Goal: Task Accomplishment & Management: Use online tool/utility

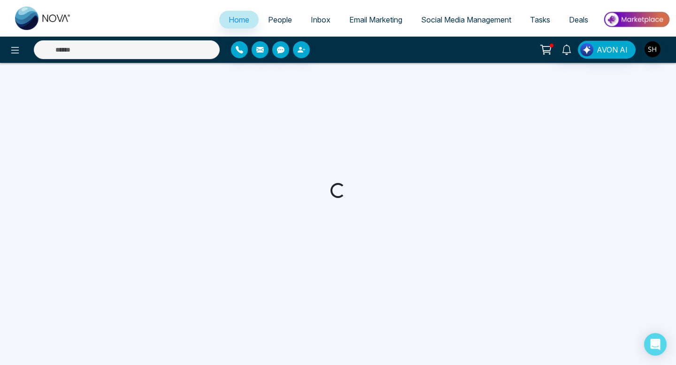
select select "*"
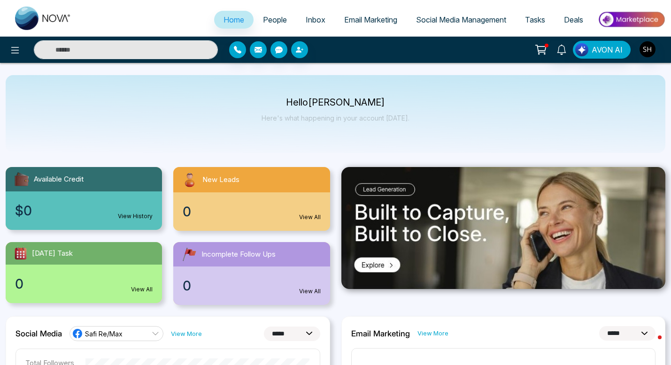
click at [440, 16] on span "Social Media Management" at bounding box center [461, 19] width 90 height 9
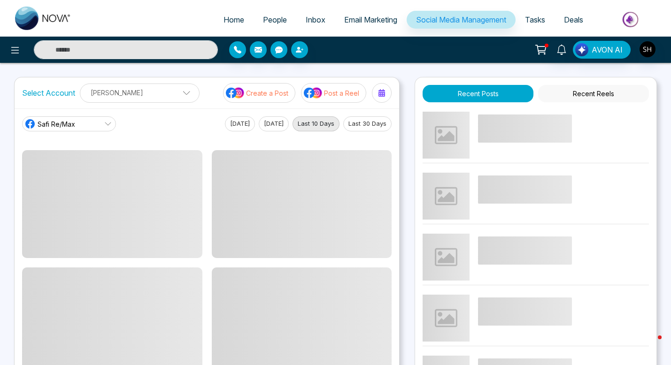
click at [285, 95] on p "Create a Post" at bounding box center [267, 93] width 42 height 10
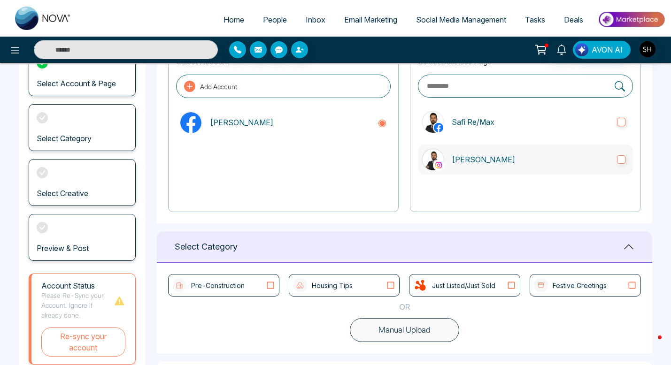
scroll to position [161, 0]
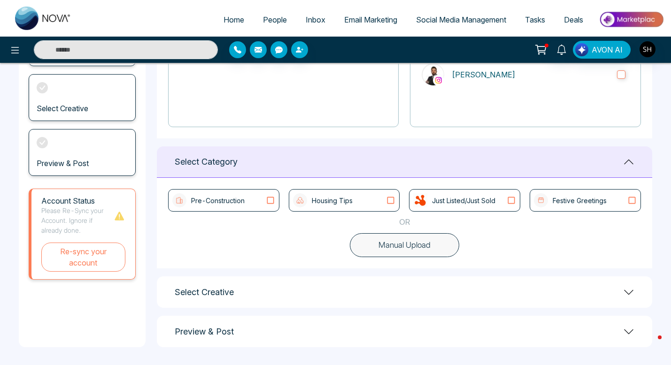
click at [391, 201] on icon at bounding box center [390, 200] width 12 height 9
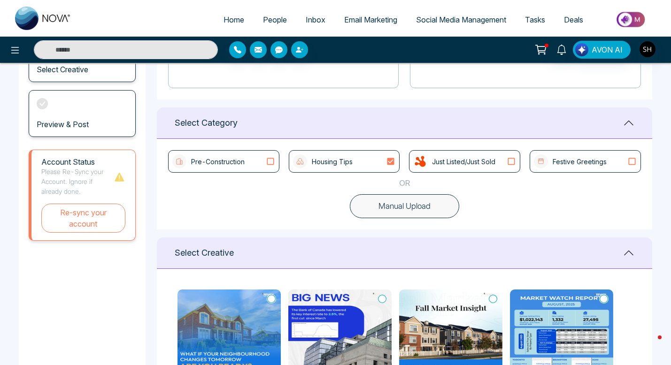
scroll to position [199, 0]
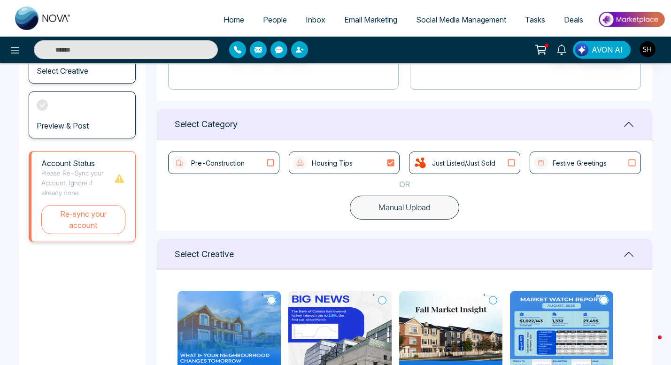
click at [270, 162] on icon at bounding box center [270, 162] width 12 height 9
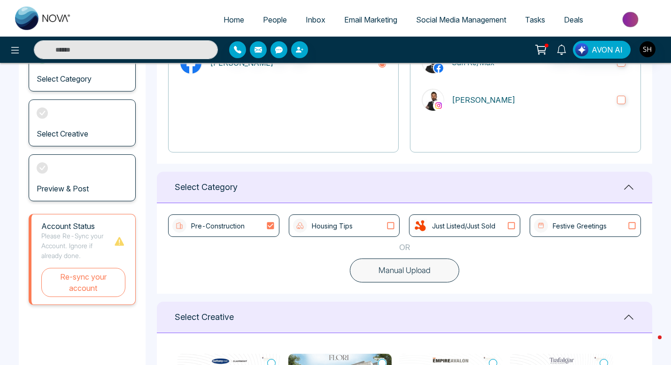
scroll to position [0, 0]
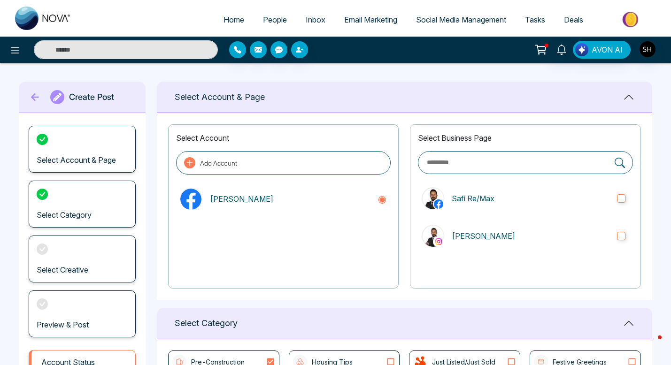
click at [431, 21] on span "Social Media Management" at bounding box center [461, 19] width 90 height 9
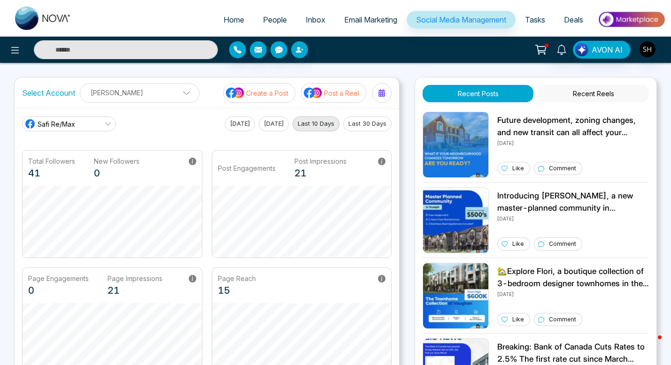
click at [332, 90] on p "Post a Reel" at bounding box center [341, 93] width 35 height 10
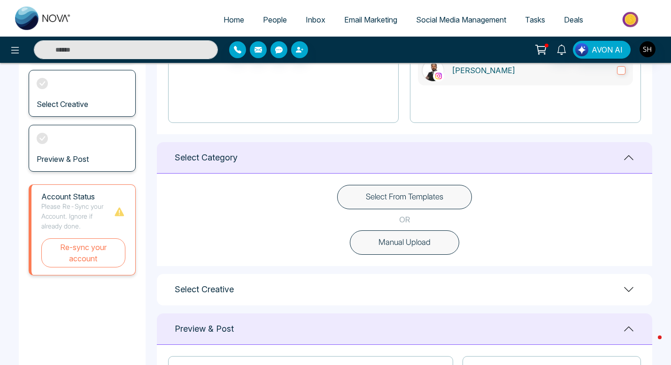
scroll to position [162, 0]
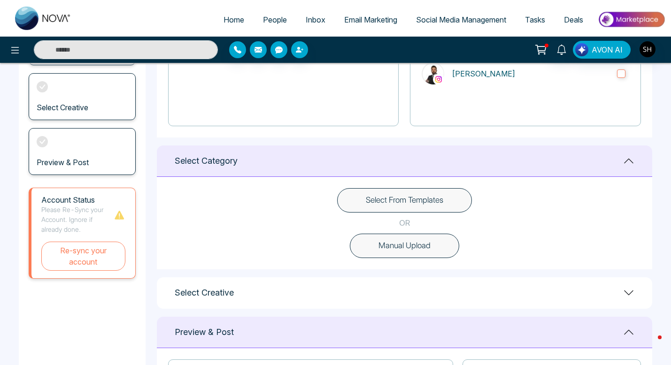
click at [429, 205] on button "Select From Templates" at bounding box center [404, 200] width 135 height 24
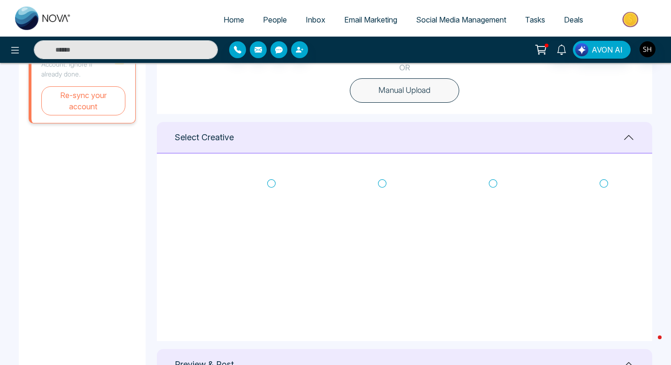
scroll to position [324, 0]
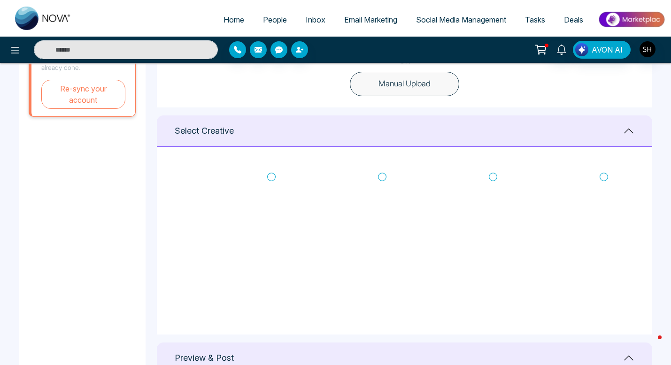
click at [270, 177] on icon at bounding box center [271, 176] width 8 height 9
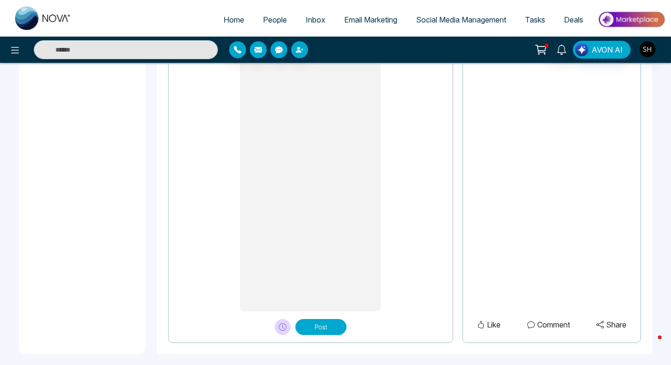
scroll to position [771, 0]
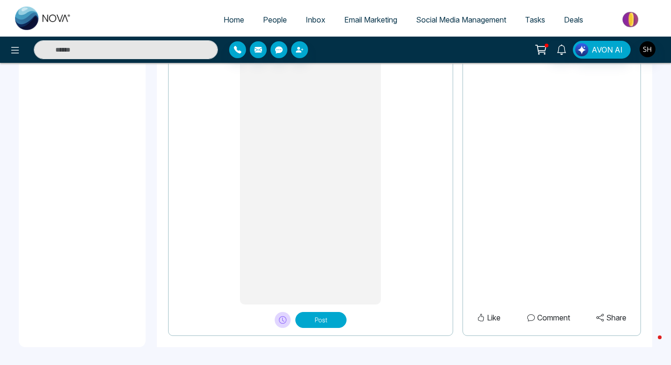
click at [311, 322] on button "Post" at bounding box center [320, 320] width 51 height 16
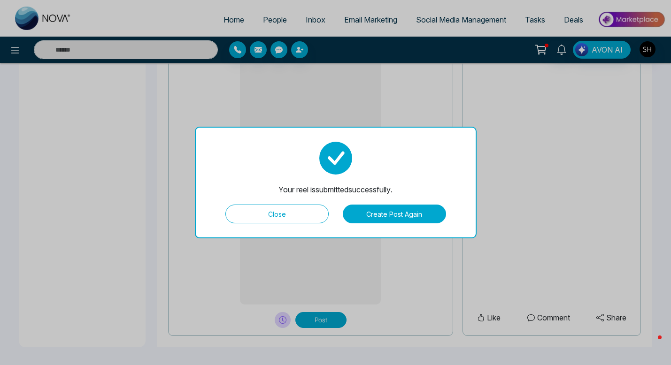
click at [279, 217] on button "Close" at bounding box center [276, 214] width 103 height 19
type textarea "**********"
